Goal: Task Accomplishment & Management: Manage account settings

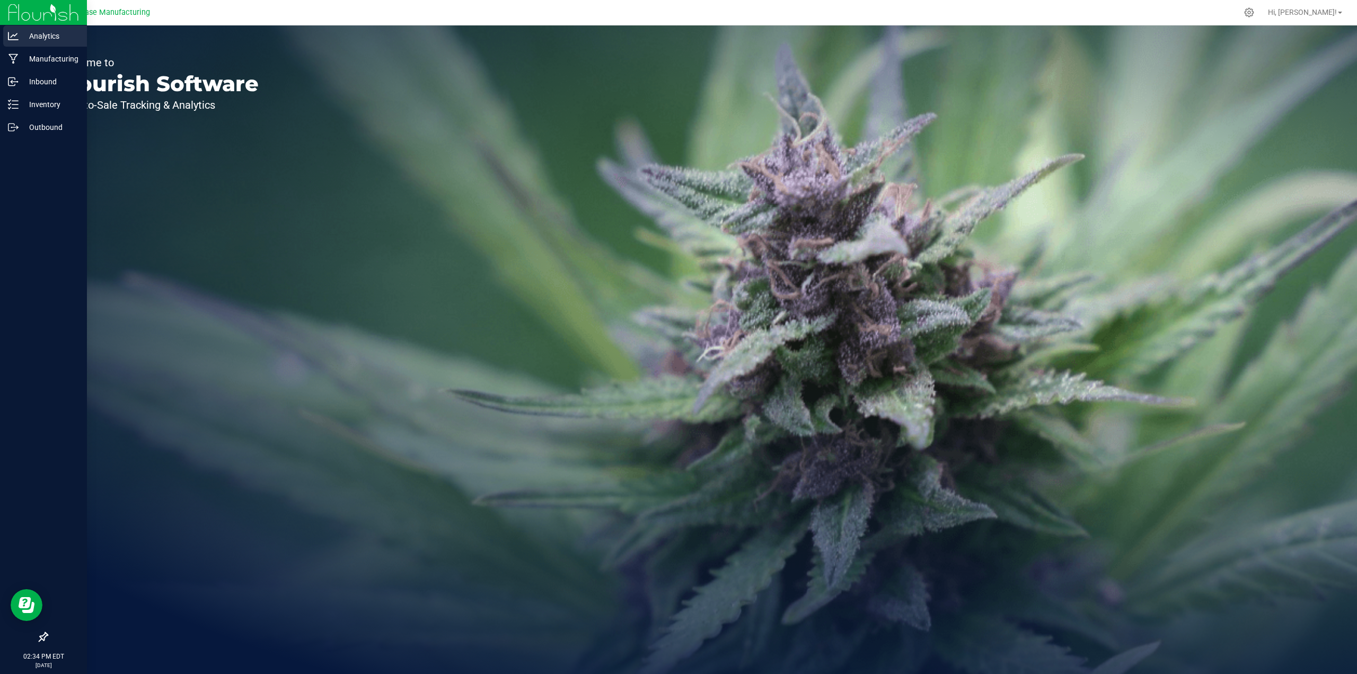
click at [36, 38] on p "Analytics" at bounding box center [51, 36] width 64 height 13
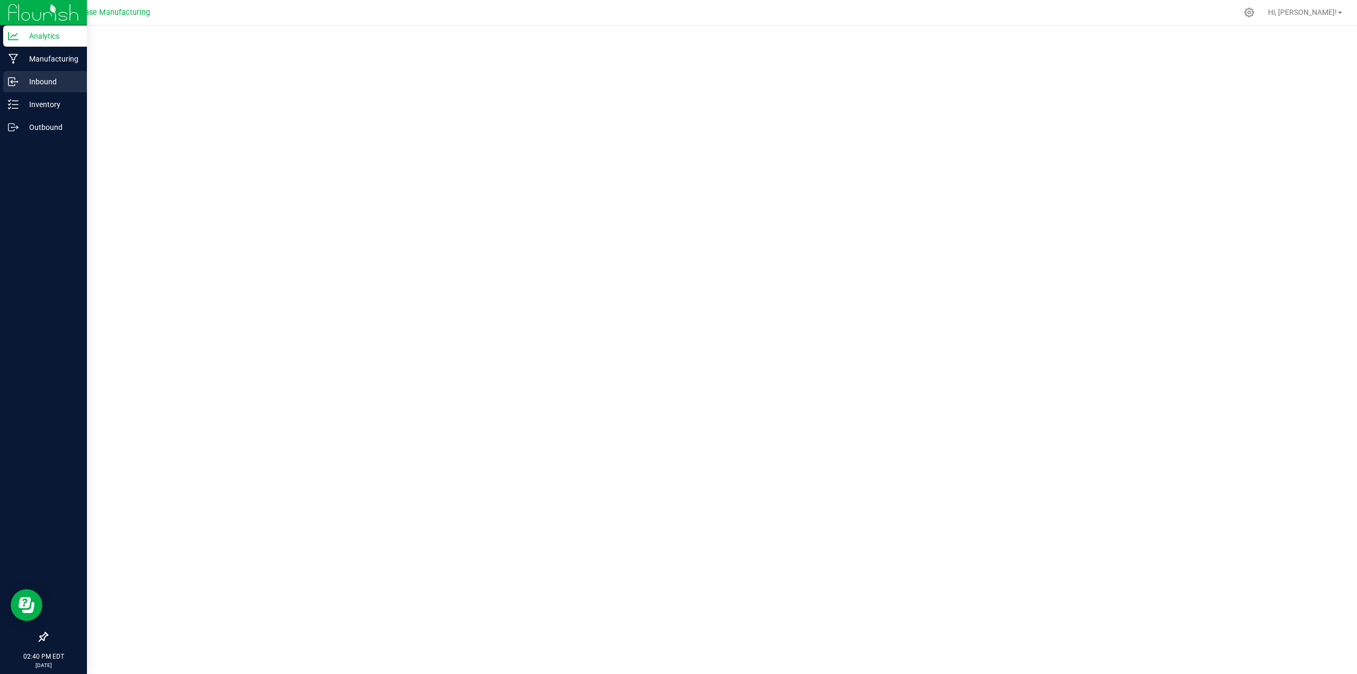
click at [34, 85] on p "Inbound" at bounding box center [51, 81] width 64 height 13
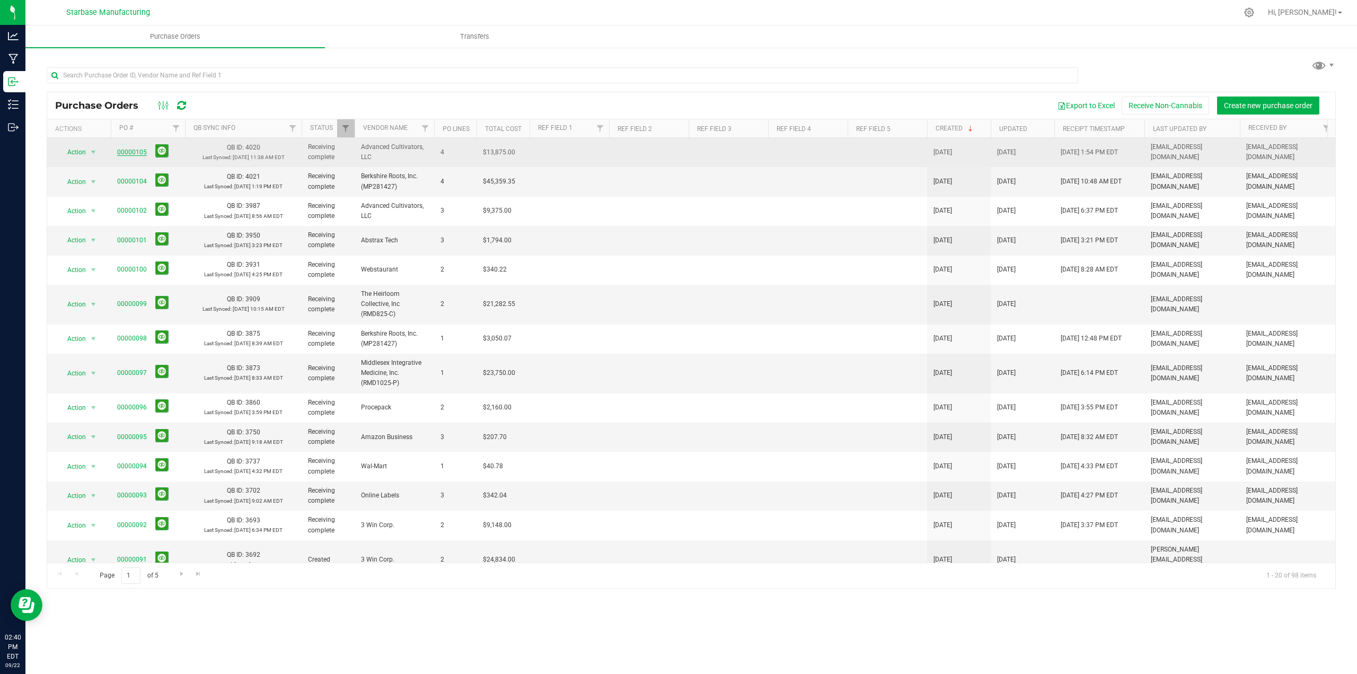
click at [126, 154] on link "00000105" at bounding box center [132, 151] width 30 height 7
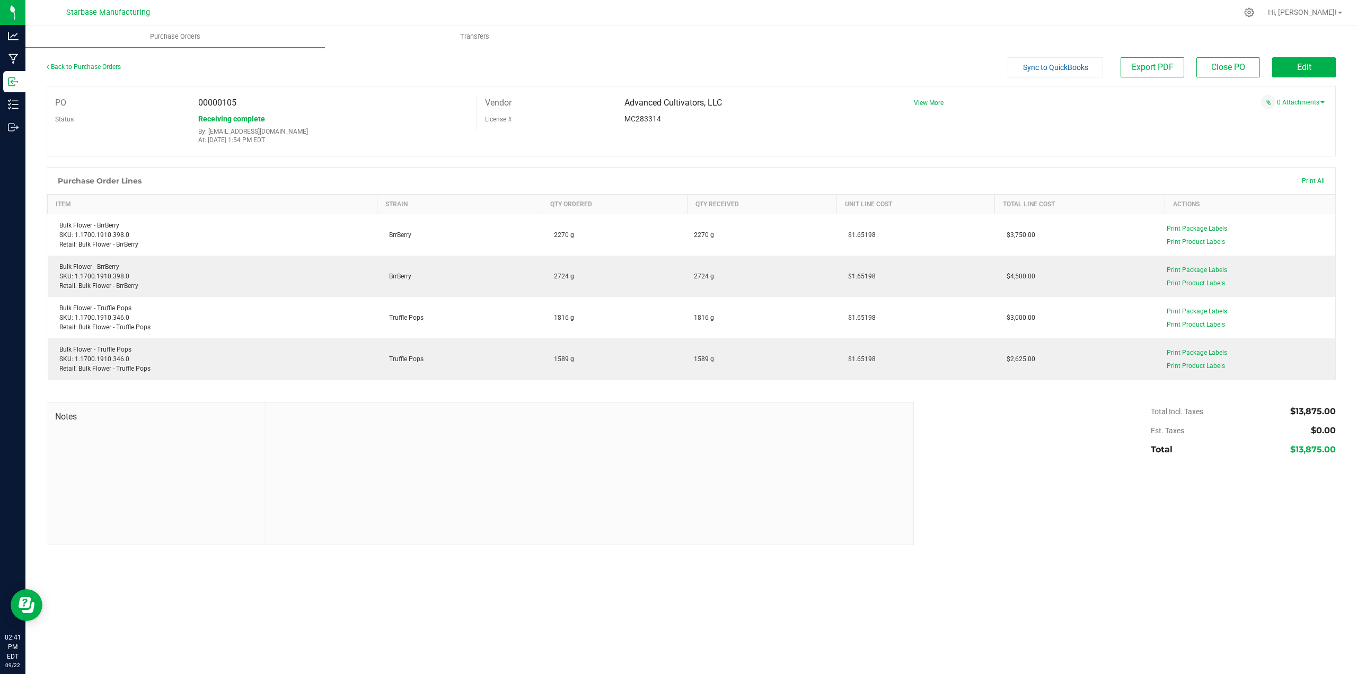
drag, startPoint x: 737, startPoint y: 101, endPoint x: 622, endPoint y: 105, distance: 114.6
click at [622, 105] on div "Advanced Cultivators, LLC" at bounding box center [755, 103] width 278 height 16
drag, startPoint x: 1306, startPoint y: 106, endPoint x: 1302, endPoint y: 102, distance: 6.0
click at [1305, 105] on div "0 Attachments" at bounding box center [1115, 102] width 419 height 14
click at [1299, 98] on div "0 Attachments" at bounding box center [1115, 102] width 419 height 14
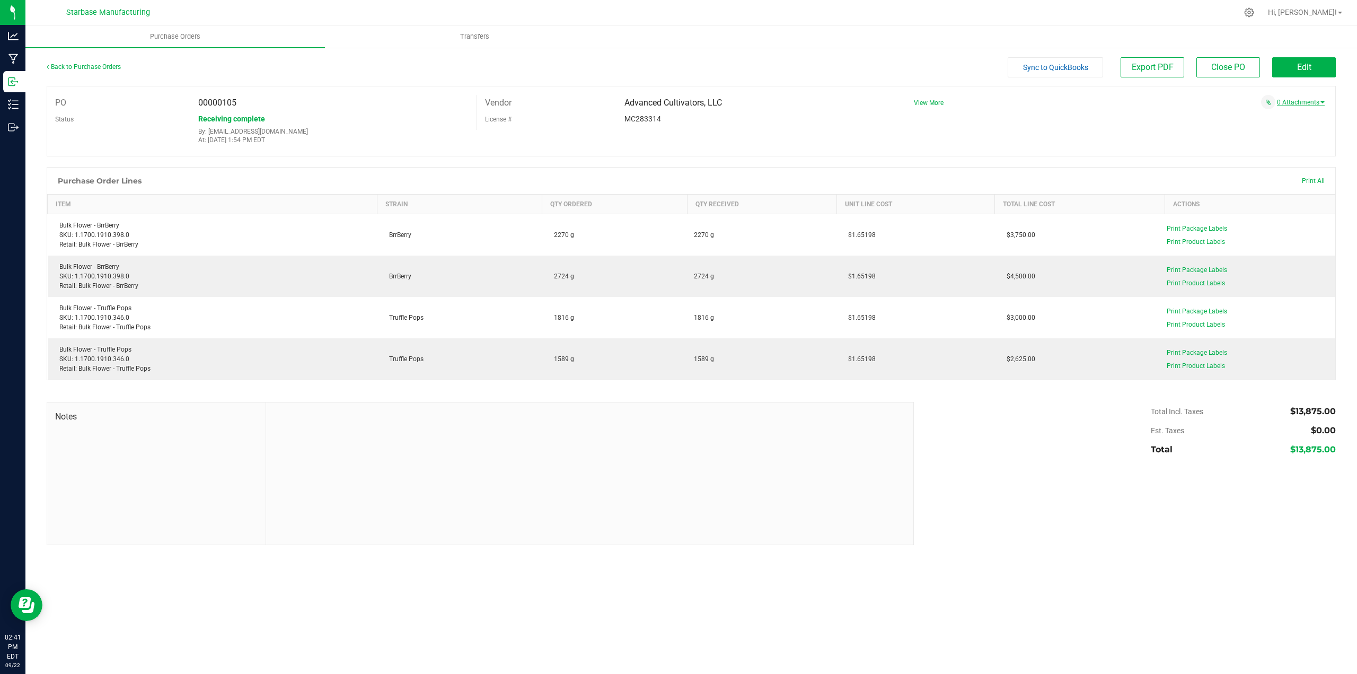
click at [1297, 101] on link "0 Attachments" at bounding box center [1301, 102] width 48 height 7
click at [1053, 118] on div "Attach new document" at bounding box center [1115, 117] width 419 height 10
click at [1015, 546] on div "Back to Purchase Orders Sync to QuickBooks Export PDF Close PO Edit PO 00000105…" at bounding box center [690, 301] width 1331 height 509
click at [1024, 547] on div "Back to Purchase Orders Sync to QuickBooks Export PDF Close PO Edit PO 00000105…" at bounding box center [690, 301] width 1331 height 509
click at [1066, 508] on div "Notes Total Incl. Taxes $13,875.00 Est. Taxes $0.00 Total $13,875.00" at bounding box center [691, 473] width 1289 height 143
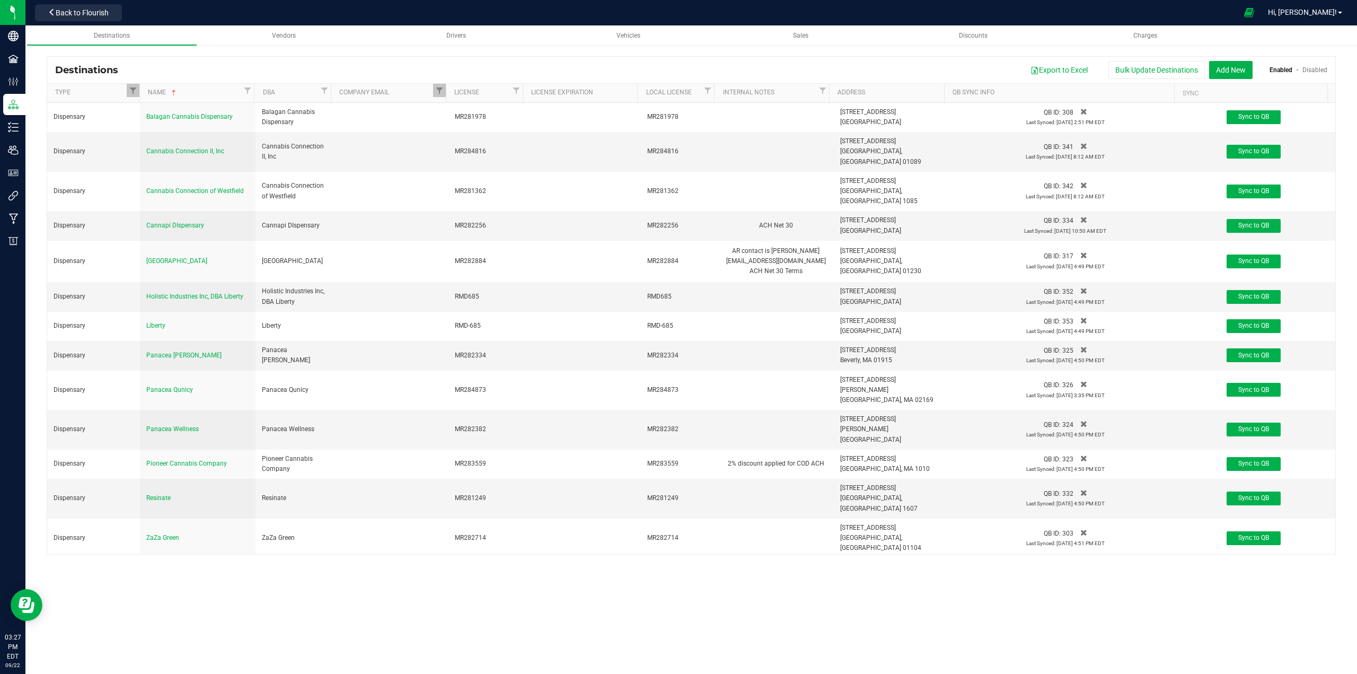
click at [628, 598] on div "Destinations Vendors Drivers Vehicles Sales Discounts Charges Destinations Expo…" at bounding box center [690, 349] width 1331 height 648
